Goal: Navigation & Orientation: Understand site structure

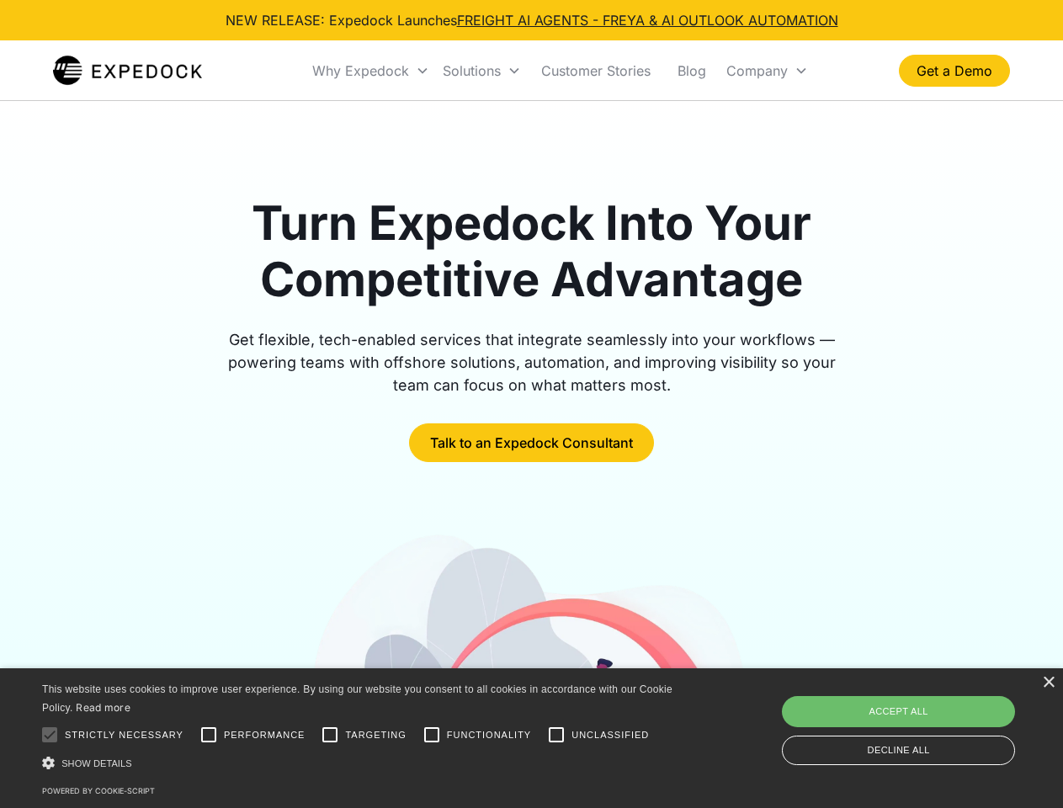
click at [371, 71] on div "Why Expedock" at bounding box center [360, 70] width 97 height 17
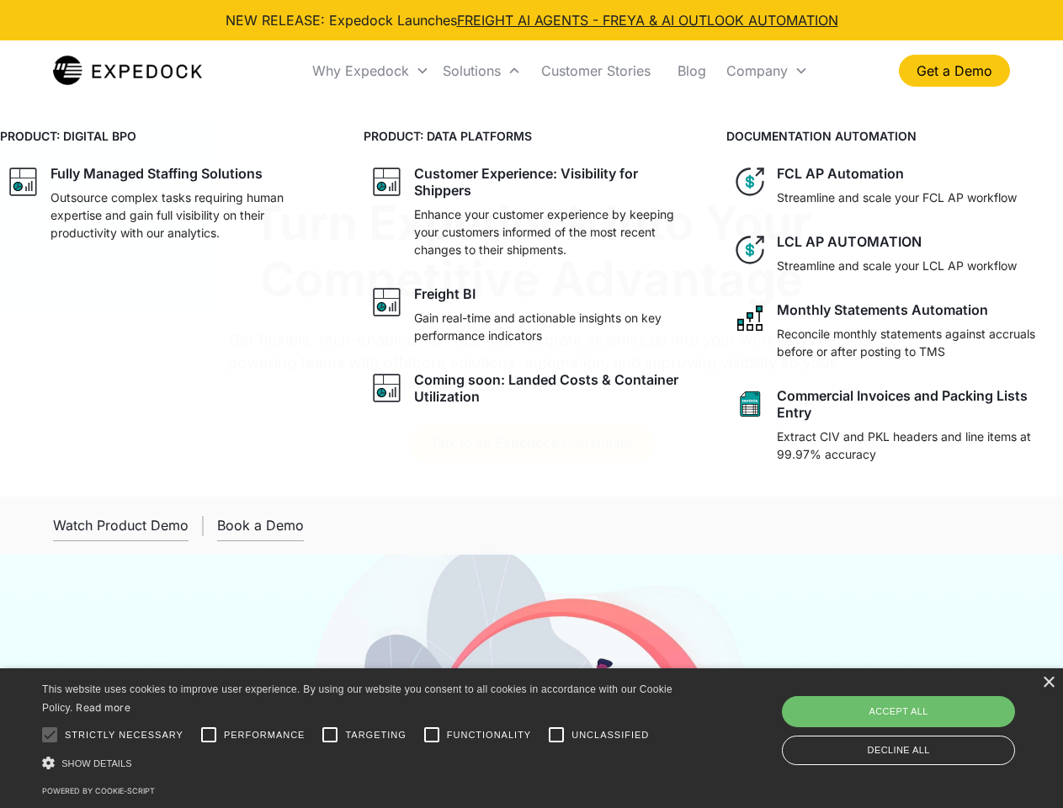
click at [482, 71] on div "Solutions" at bounding box center [472, 70] width 58 height 17
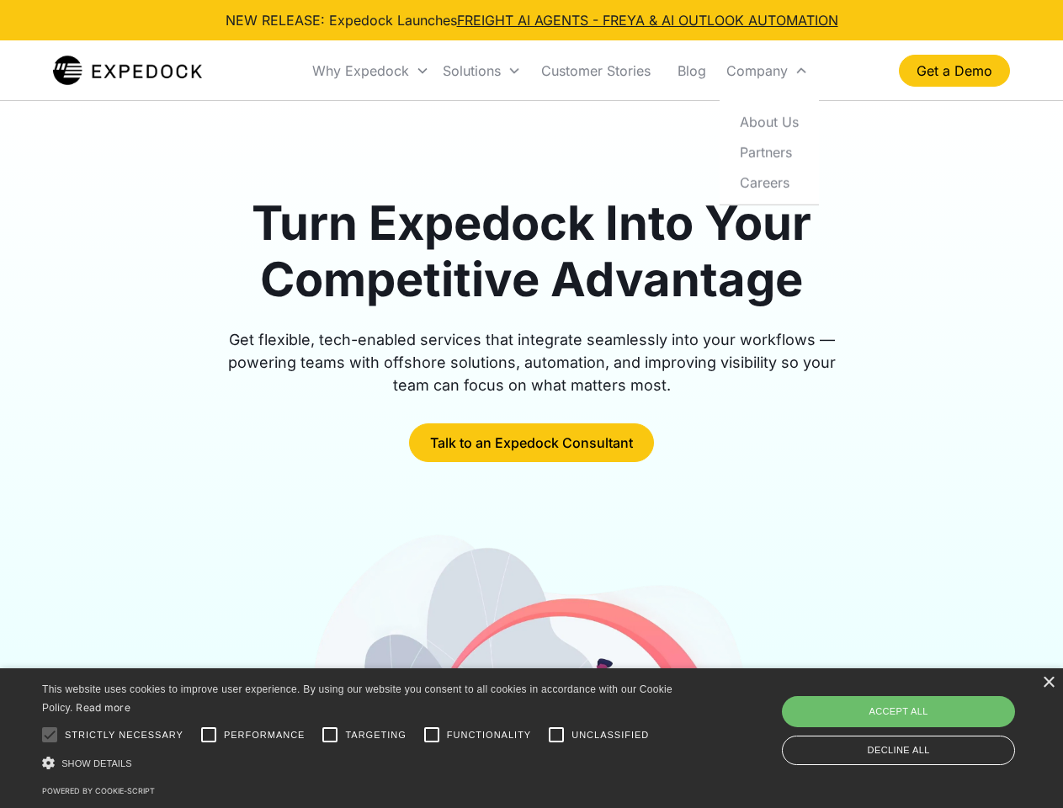
click at [767, 71] on div "Company" at bounding box center [757, 70] width 61 height 17
click at [50, 735] on div at bounding box center [50, 735] width 34 height 34
click at [209, 735] on input "Performance" at bounding box center [209, 735] width 34 height 34
checkbox input "true"
click at [330, 735] on input "Targeting" at bounding box center [330, 735] width 34 height 34
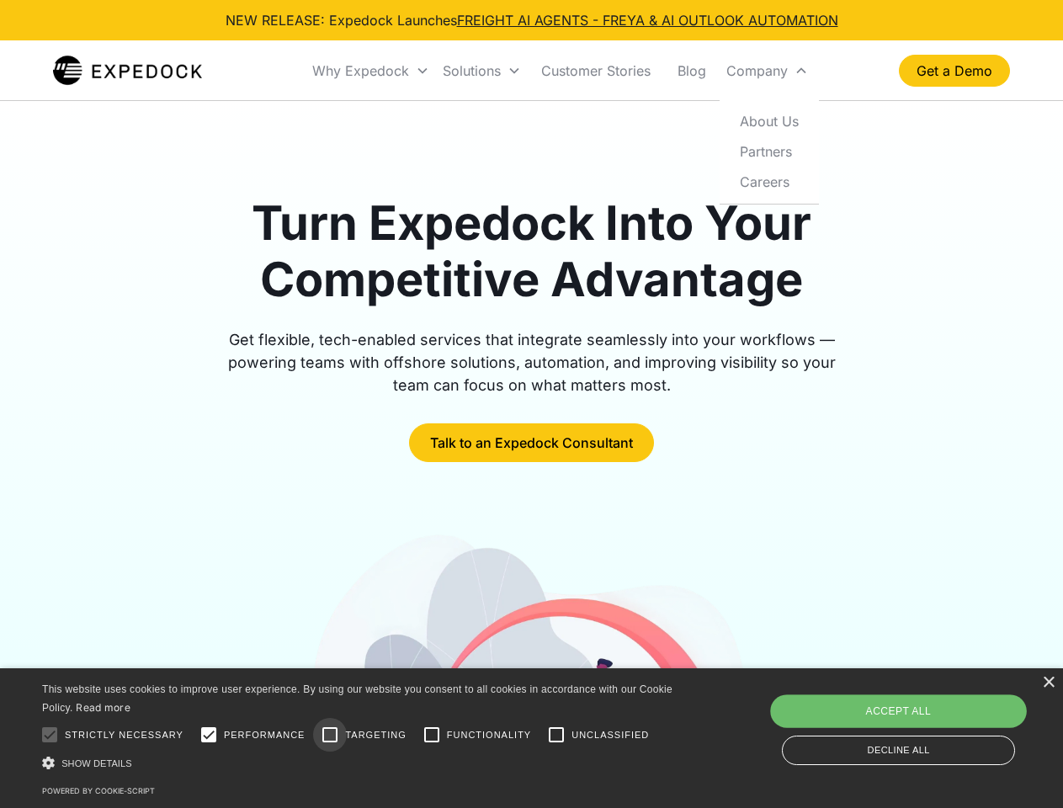
checkbox input "true"
click at [432, 735] on input "Functionality" at bounding box center [432, 735] width 34 height 34
checkbox input "true"
click at [556, 735] on input "Unclassified" at bounding box center [557, 735] width 34 height 34
checkbox input "true"
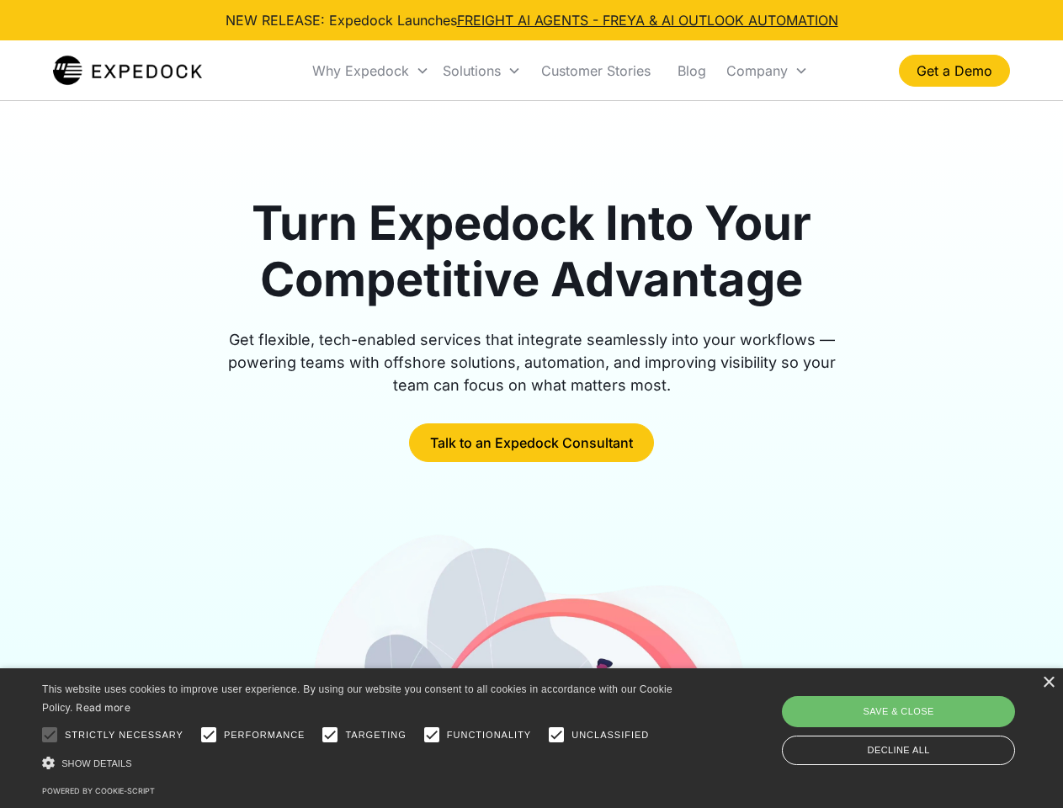
click at [360, 763] on div "Show details Hide details" at bounding box center [360, 763] width 636 height 18
